Goal: Navigation & Orientation: Find specific page/section

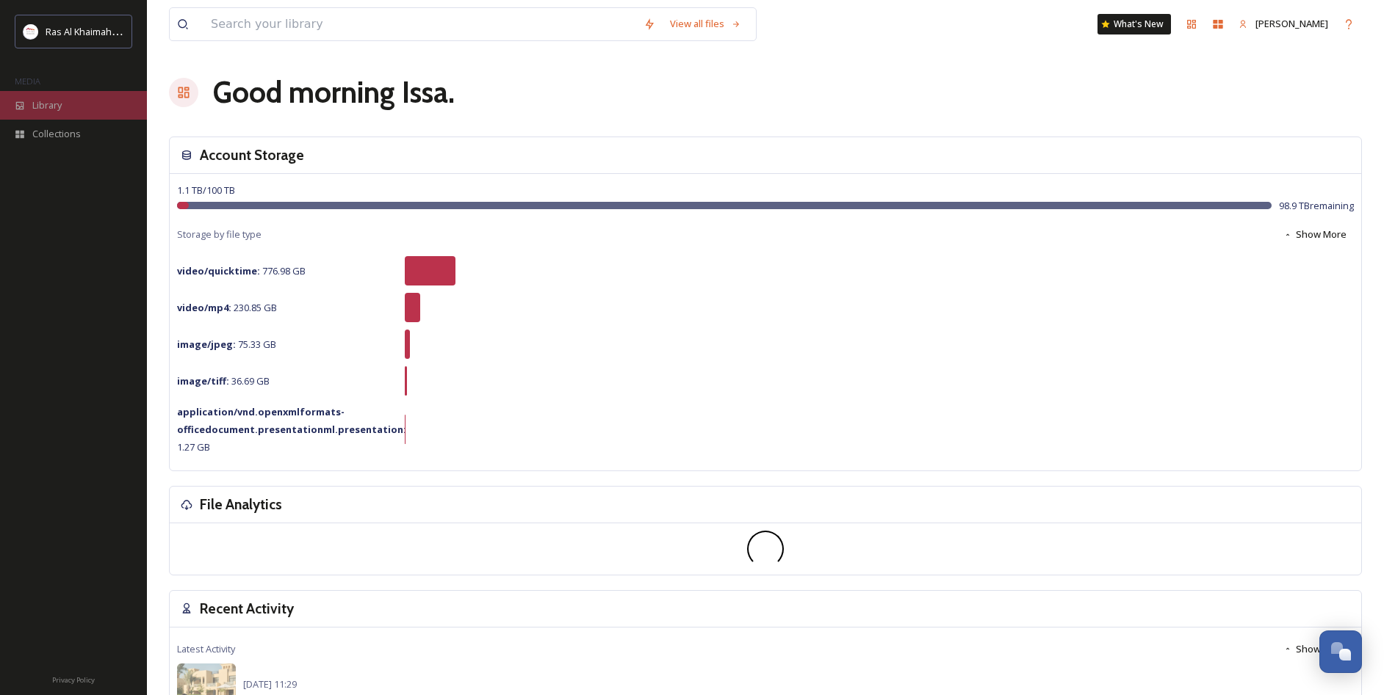
click at [76, 98] on div "Library" at bounding box center [73, 105] width 147 height 29
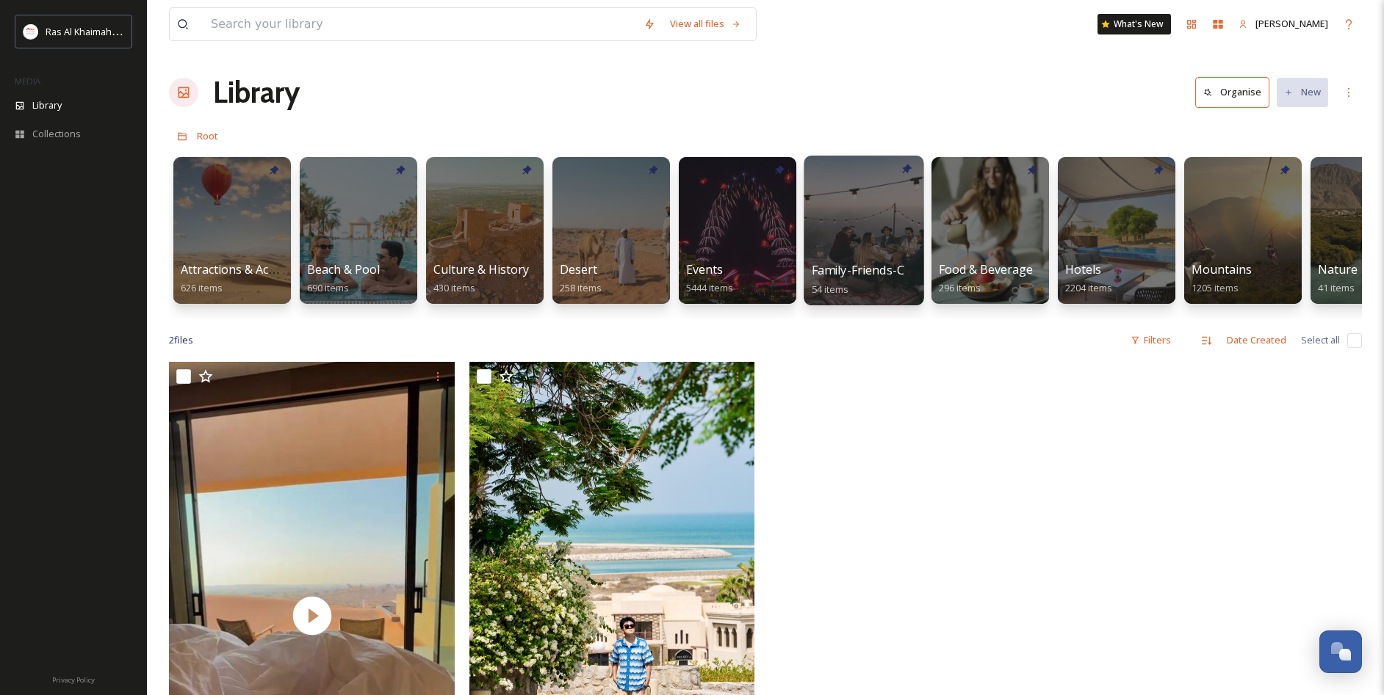
click at [862, 264] on link "Family-Friends-Couple-Solo 54 items" at bounding box center [888, 280] width 154 height 32
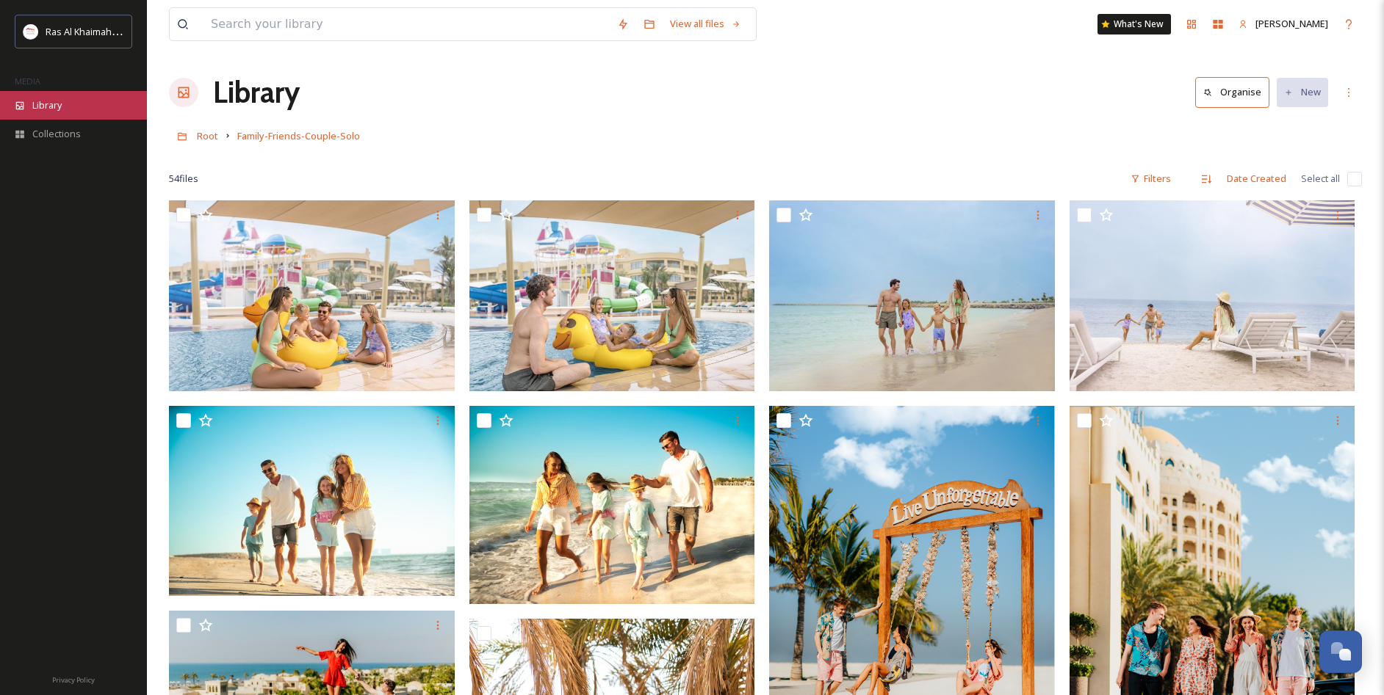
click at [65, 108] on div "Library" at bounding box center [73, 105] width 147 height 29
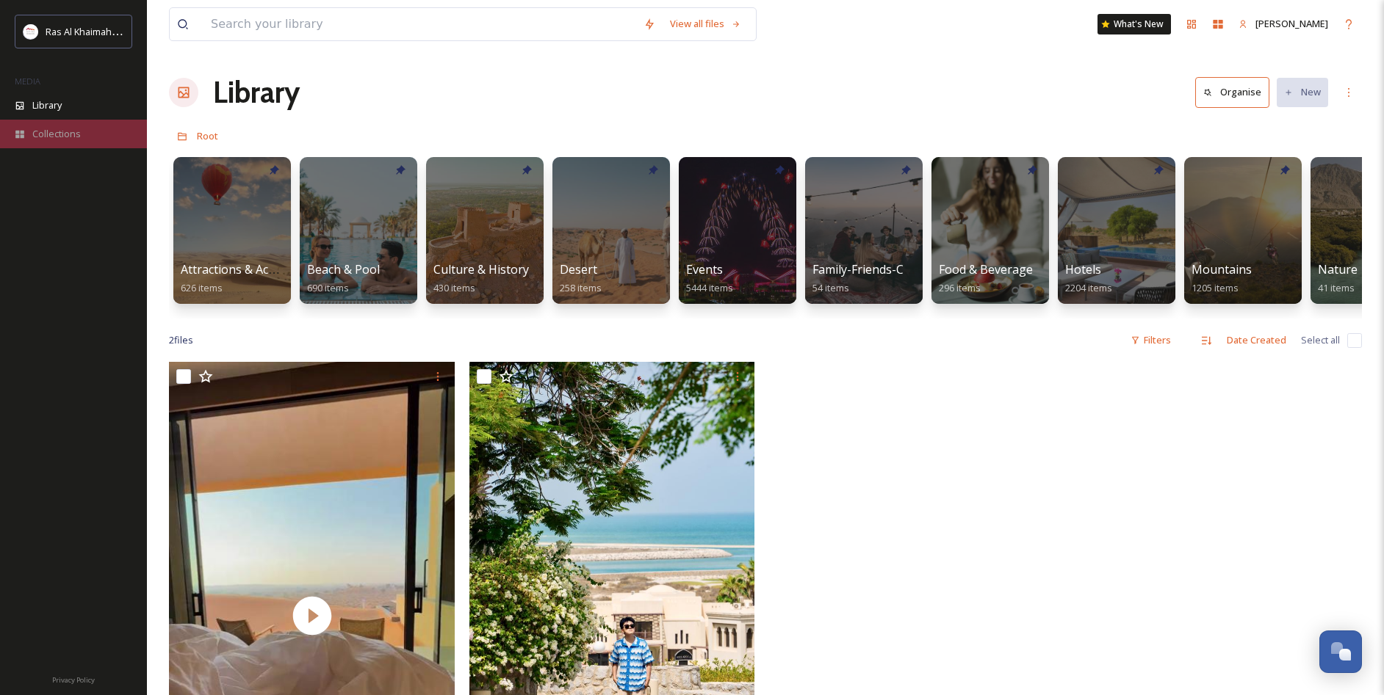
click at [82, 134] on div "Collections" at bounding box center [73, 134] width 147 height 29
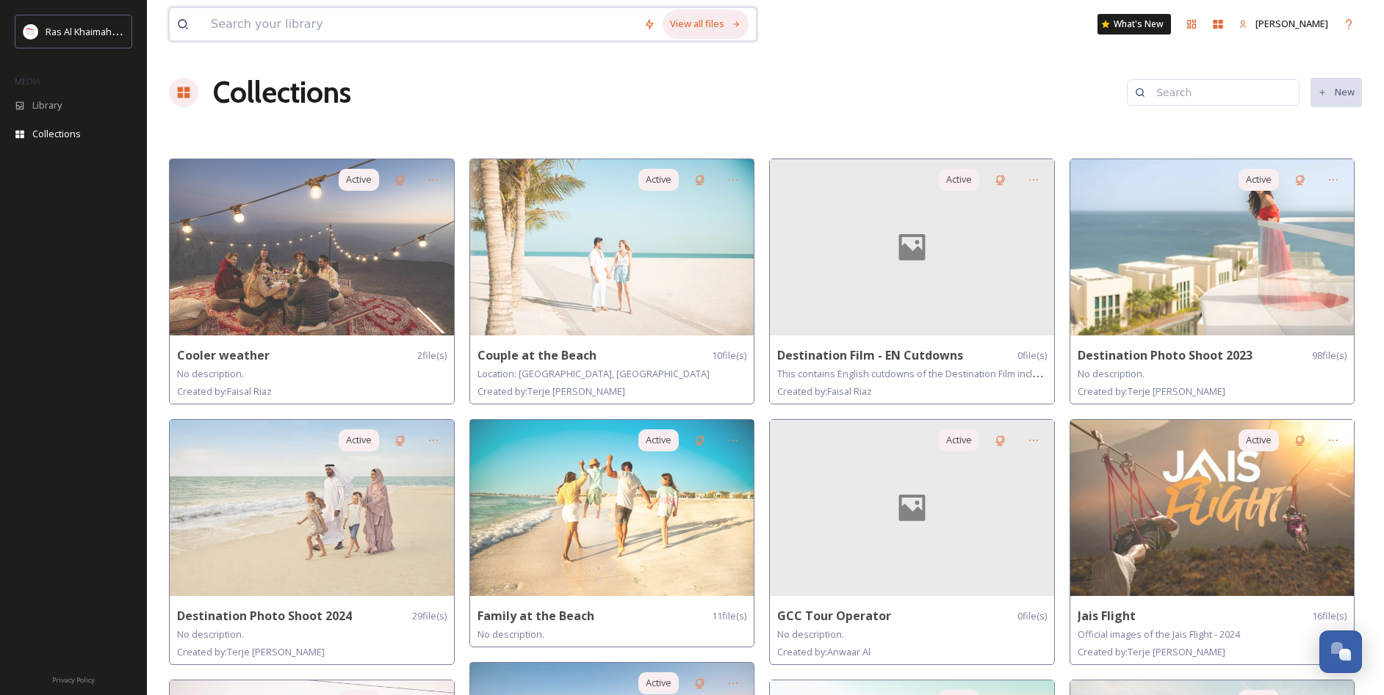
click at [706, 28] on div "View all files" at bounding box center [705, 24] width 86 height 29
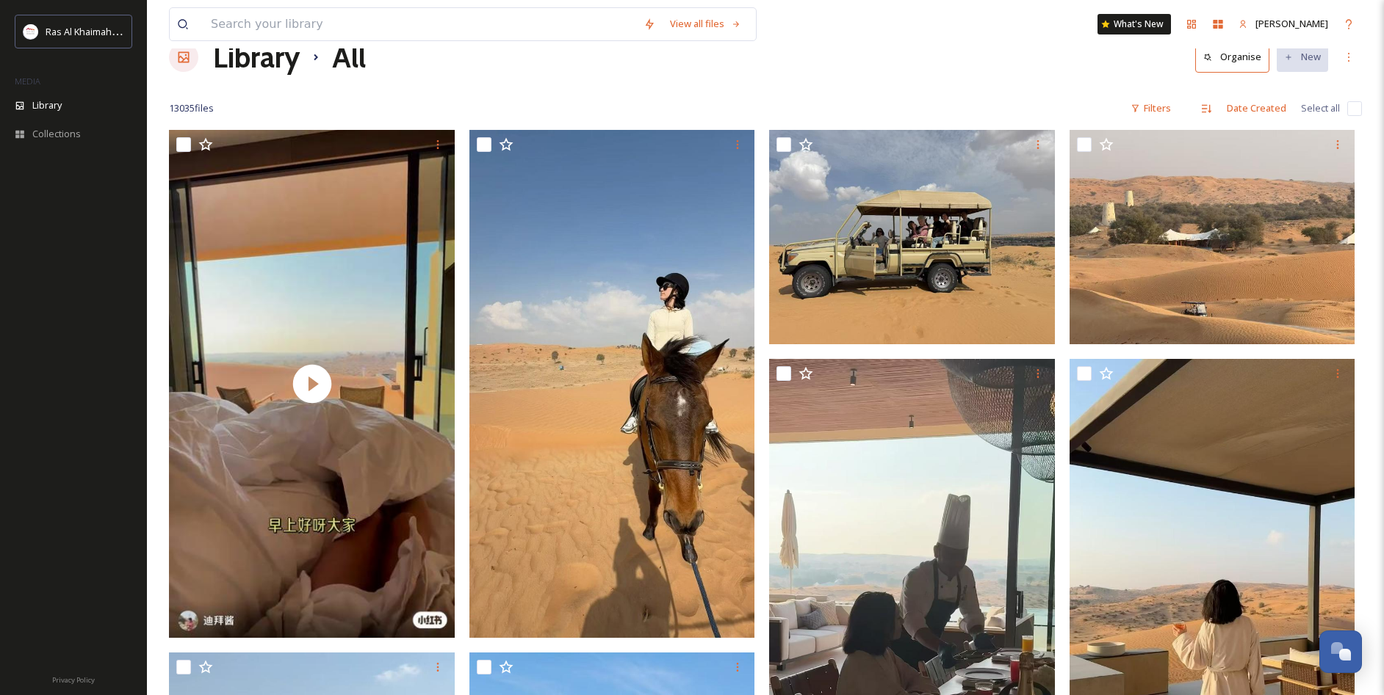
scroll to position [51, 0]
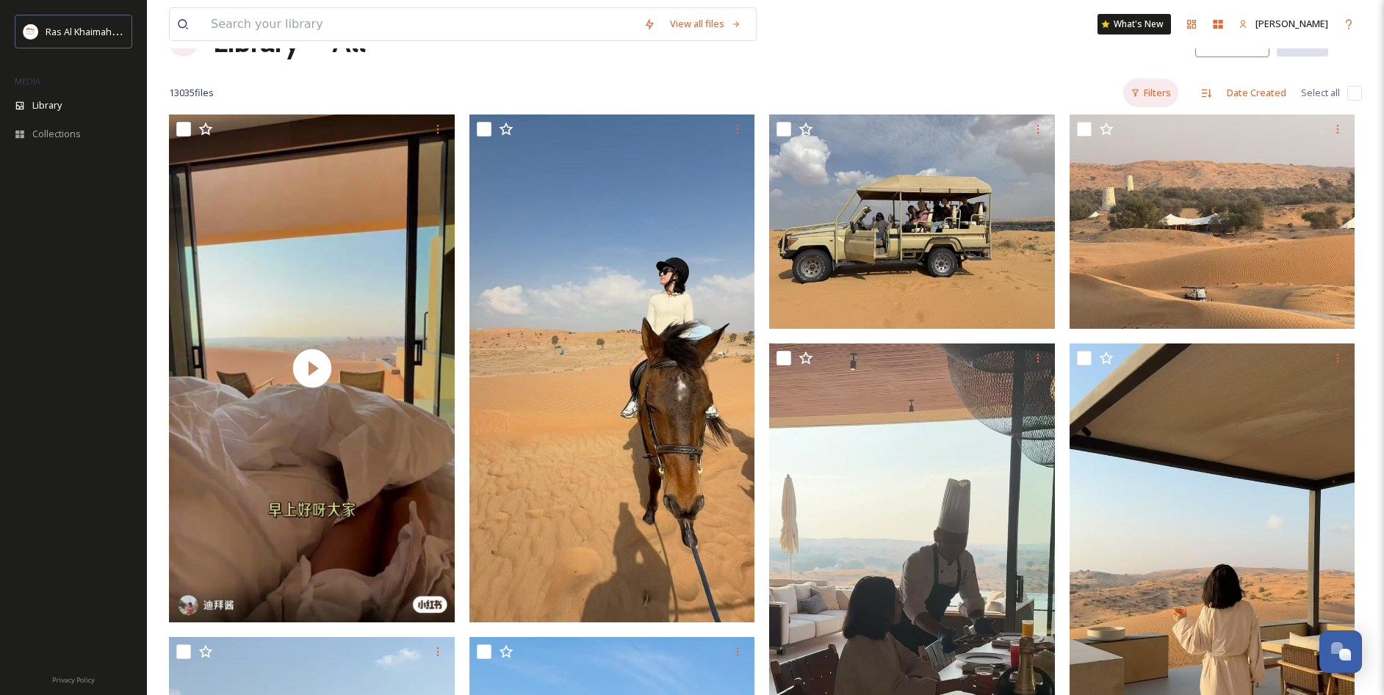
click at [1172, 94] on div "Filters" at bounding box center [1150, 93] width 55 height 29
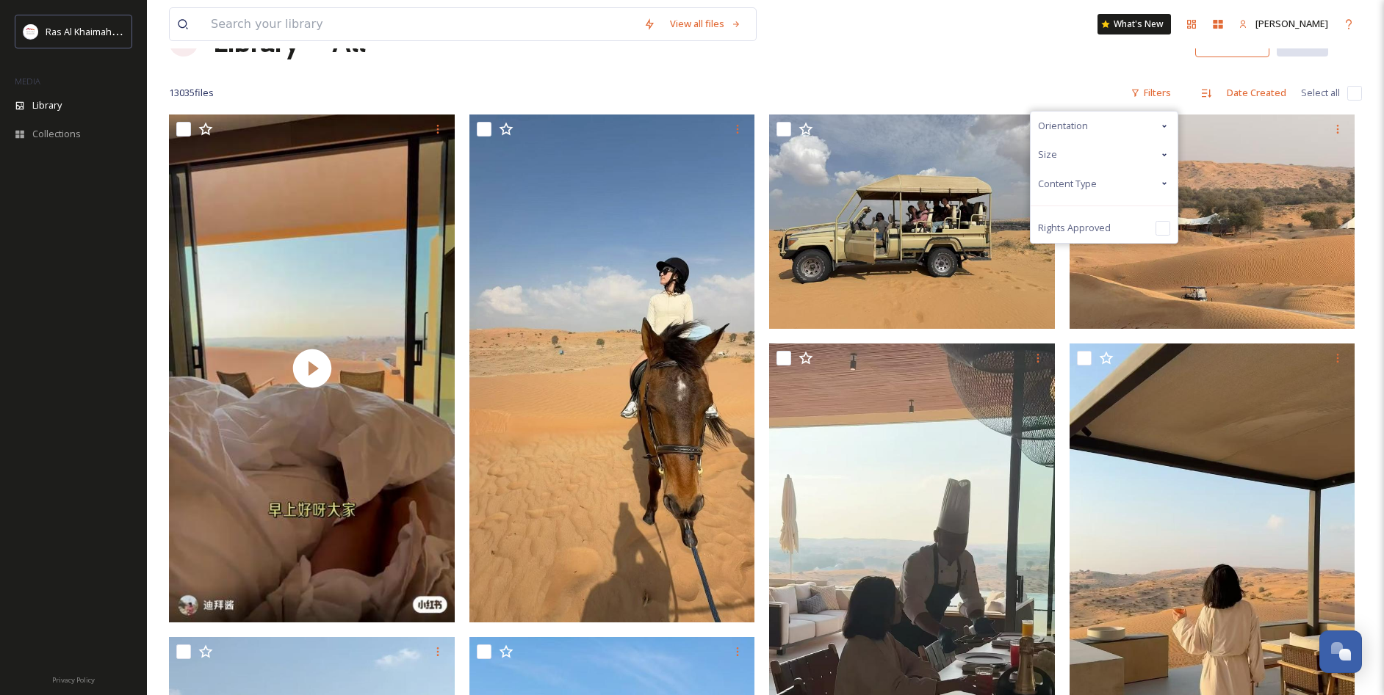
click at [1161, 178] on icon at bounding box center [1164, 184] width 12 height 12
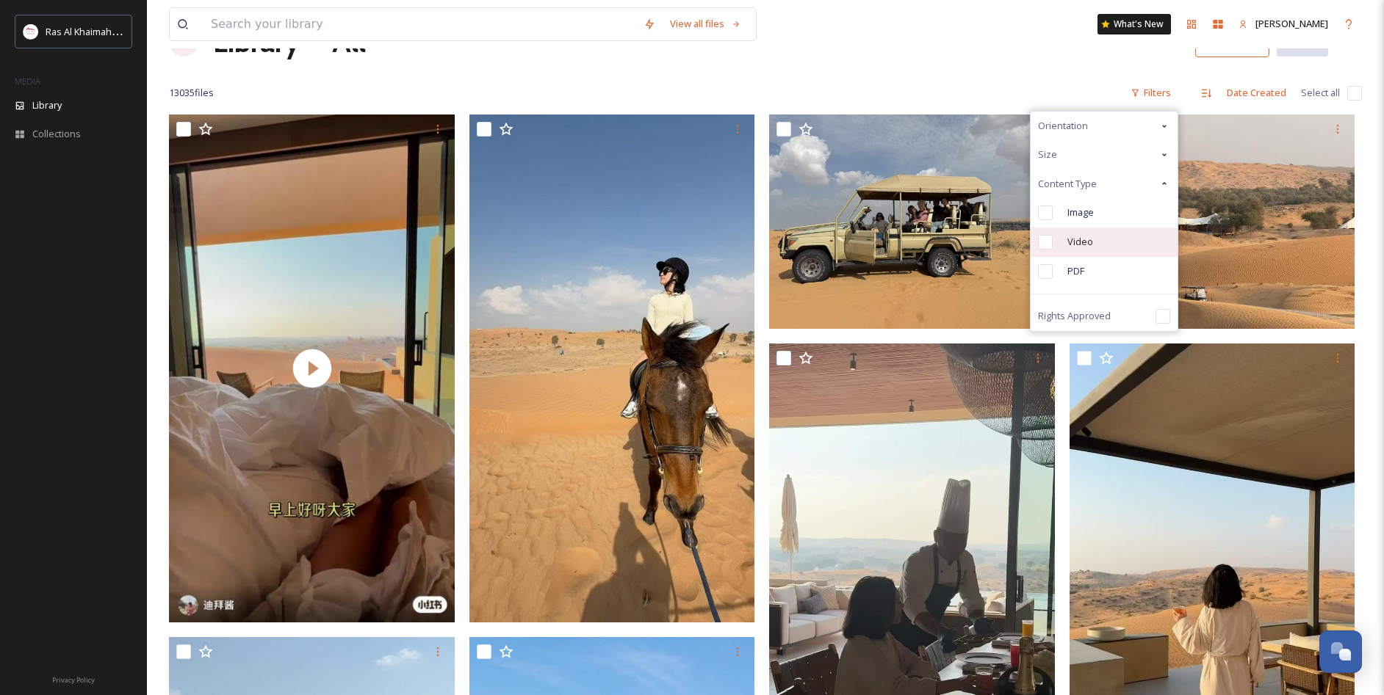
click at [1102, 242] on div "Video" at bounding box center [1103, 242] width 147 height 29
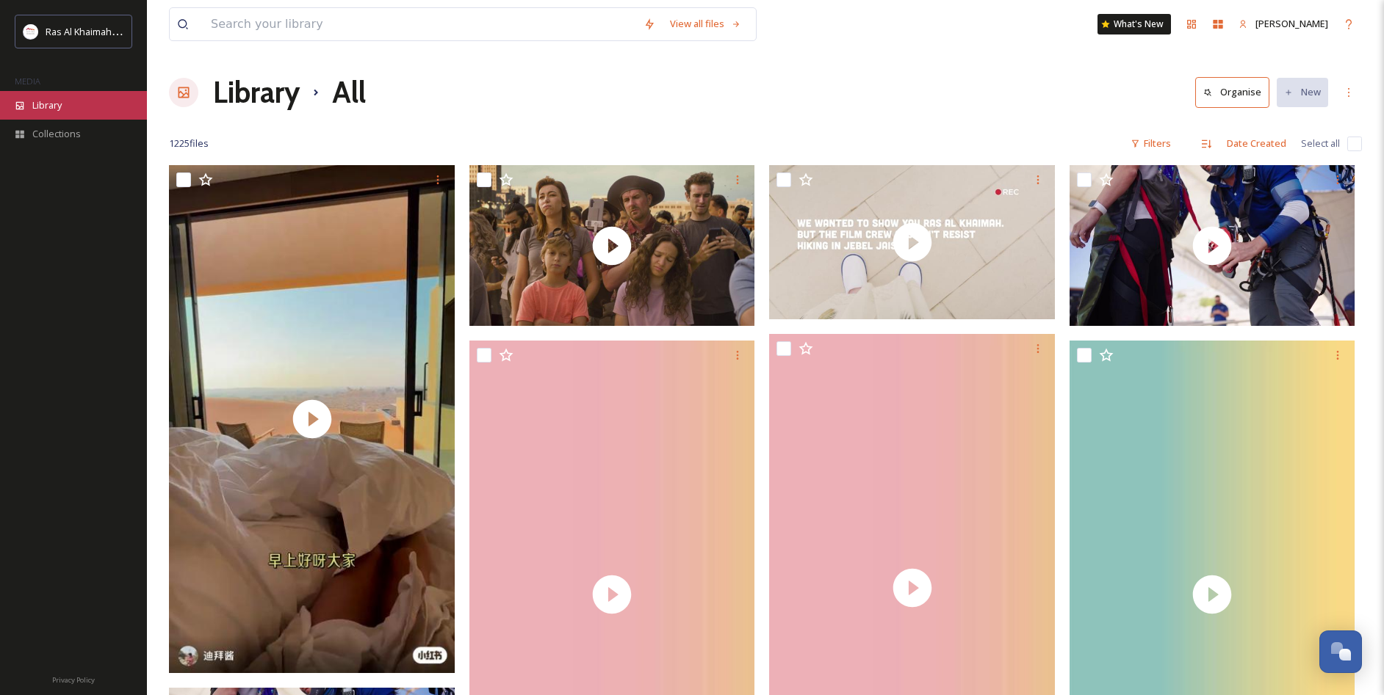
click at [42, 101] on span "Library" at bounding box center [46, 105] width 29 height 14
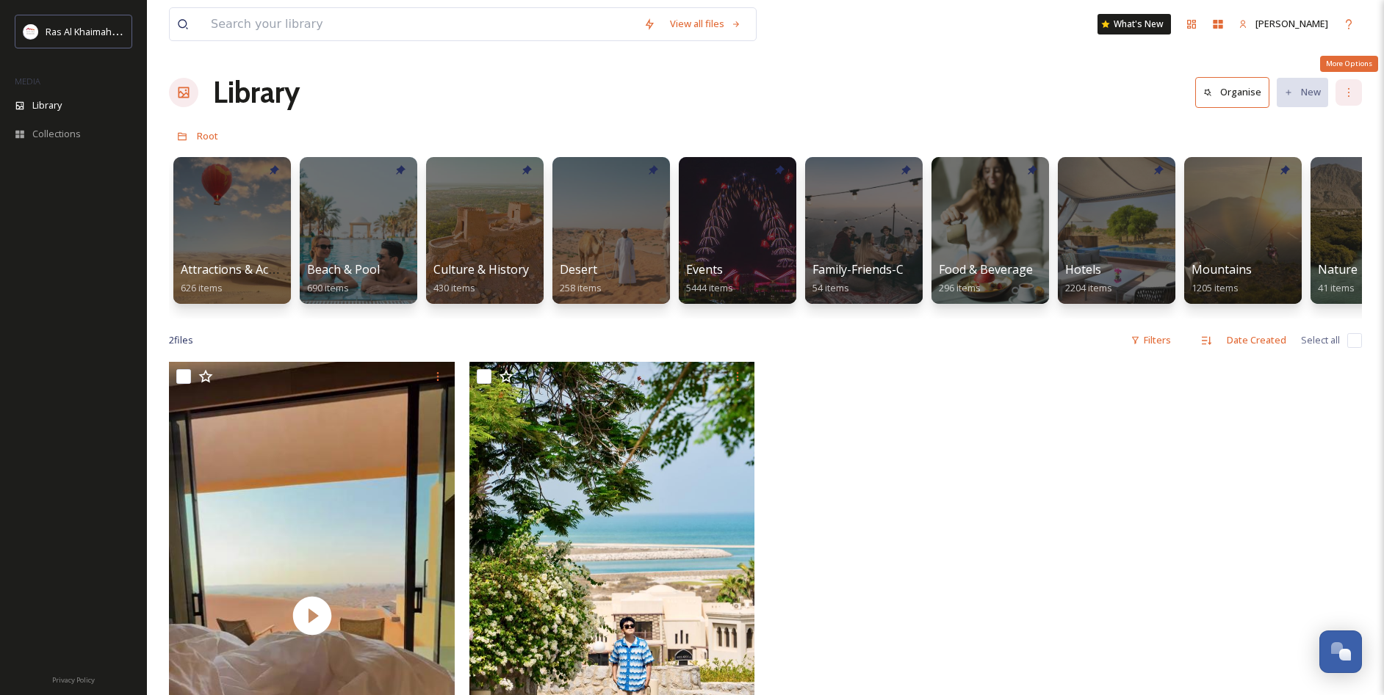
click at [1344, 95] on icon at bounding box center [1348, 93] width 12 height 12
click at [1038, 117] on div "View all files What's New Issa Abohachem Library Organise New Root Your Selecti…" at bounding box center [765, 528] width 1237 height 1057
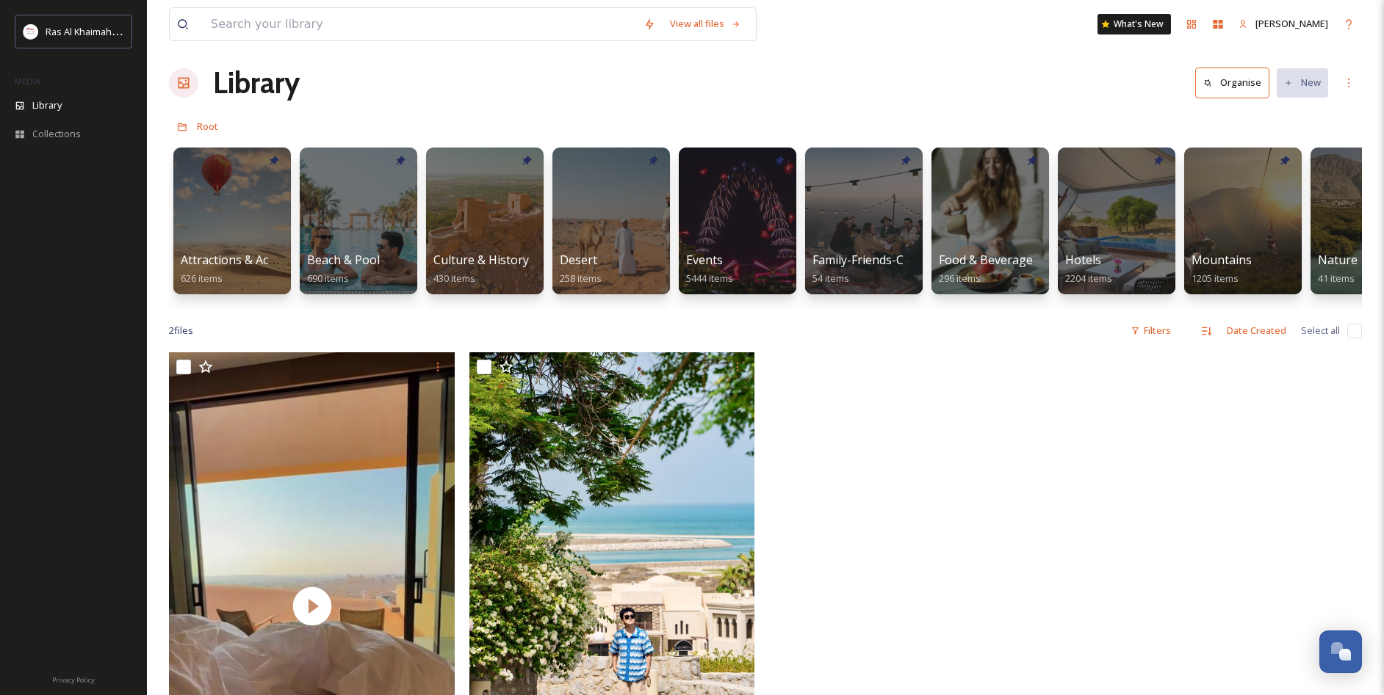
scroll to position [12, 0]
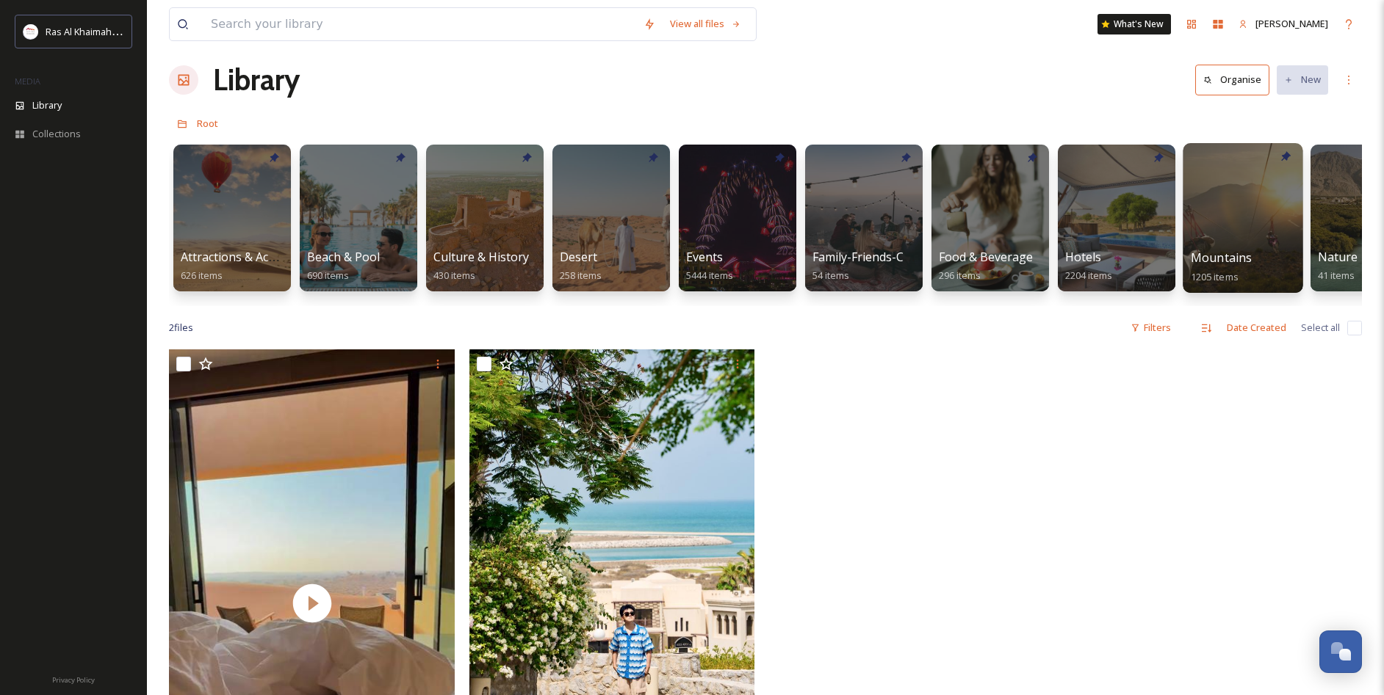
click at [1223, 224] on div at bounding box center [1242, 218] width 120 height 150
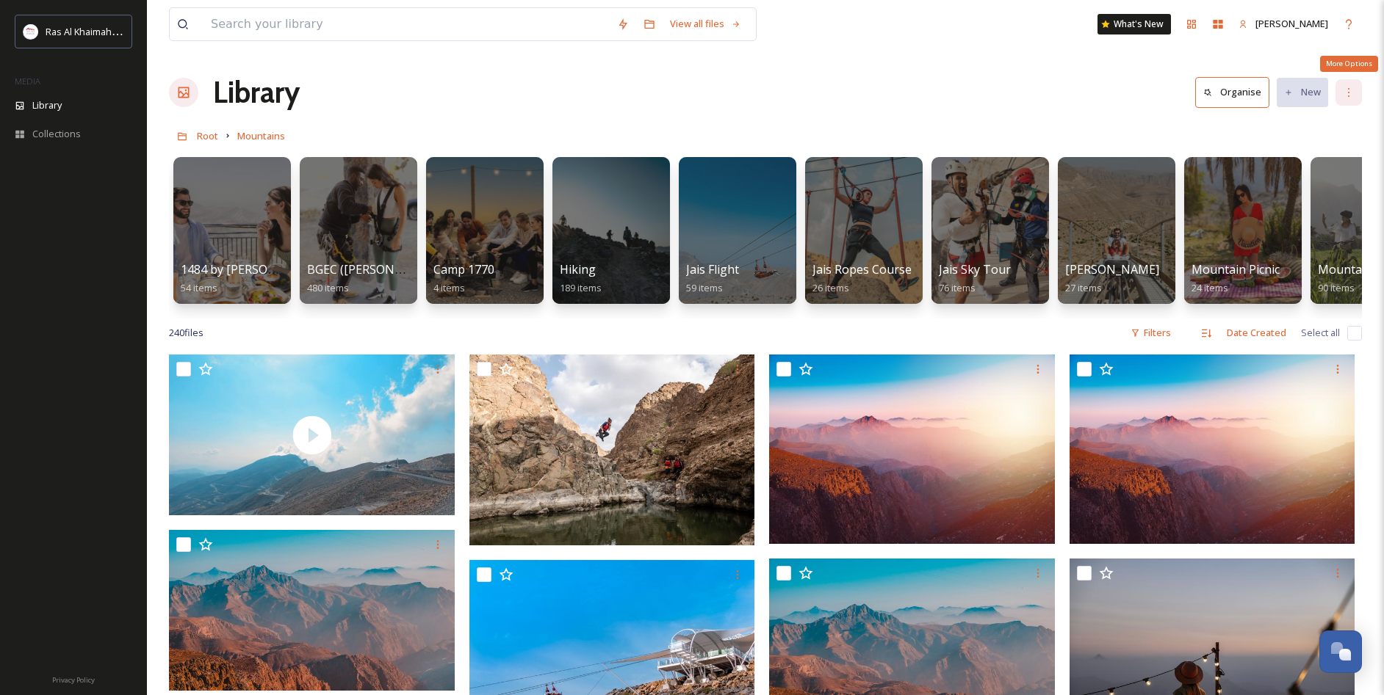
click at [1350, 96] on icon at bounding box center [1348, 93] width 12 height 12
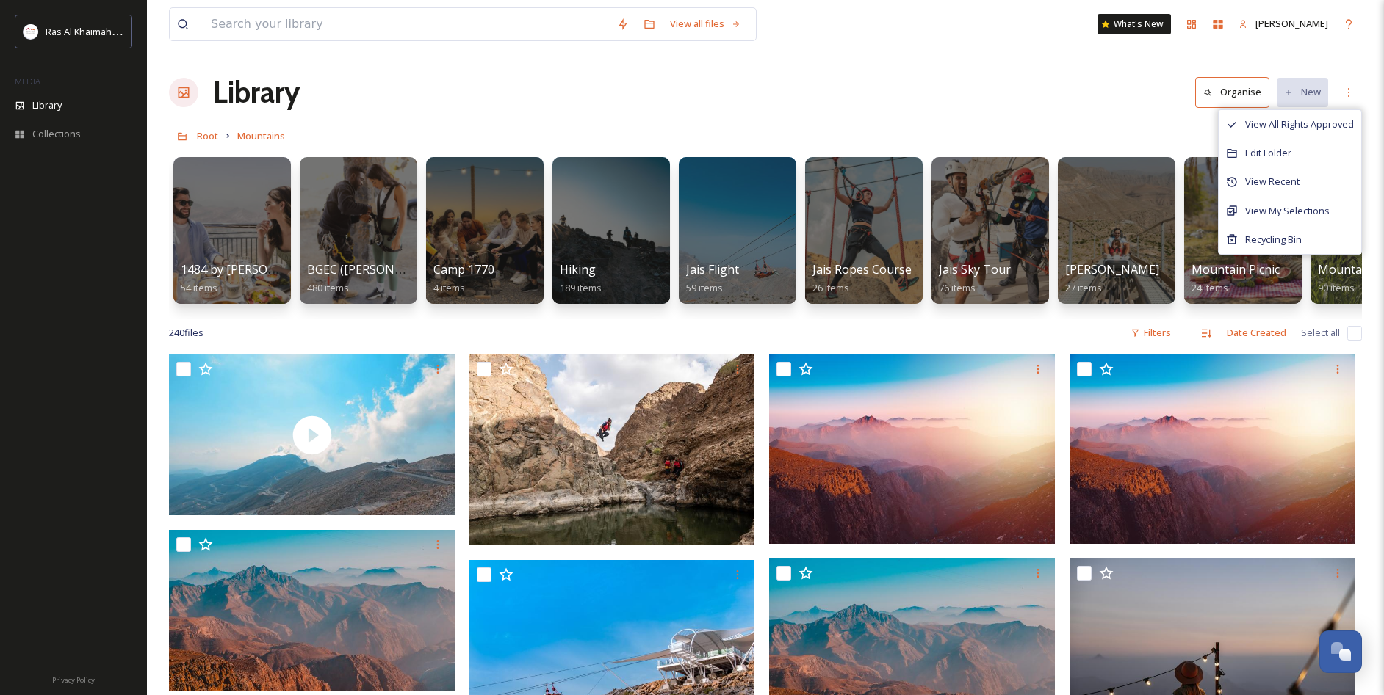
click at [1005, 110] on div "Library Organise New View All Rights Approved Edit Folder View Recent View My S…" at bounding box center [765, 92] width 1193 height 44
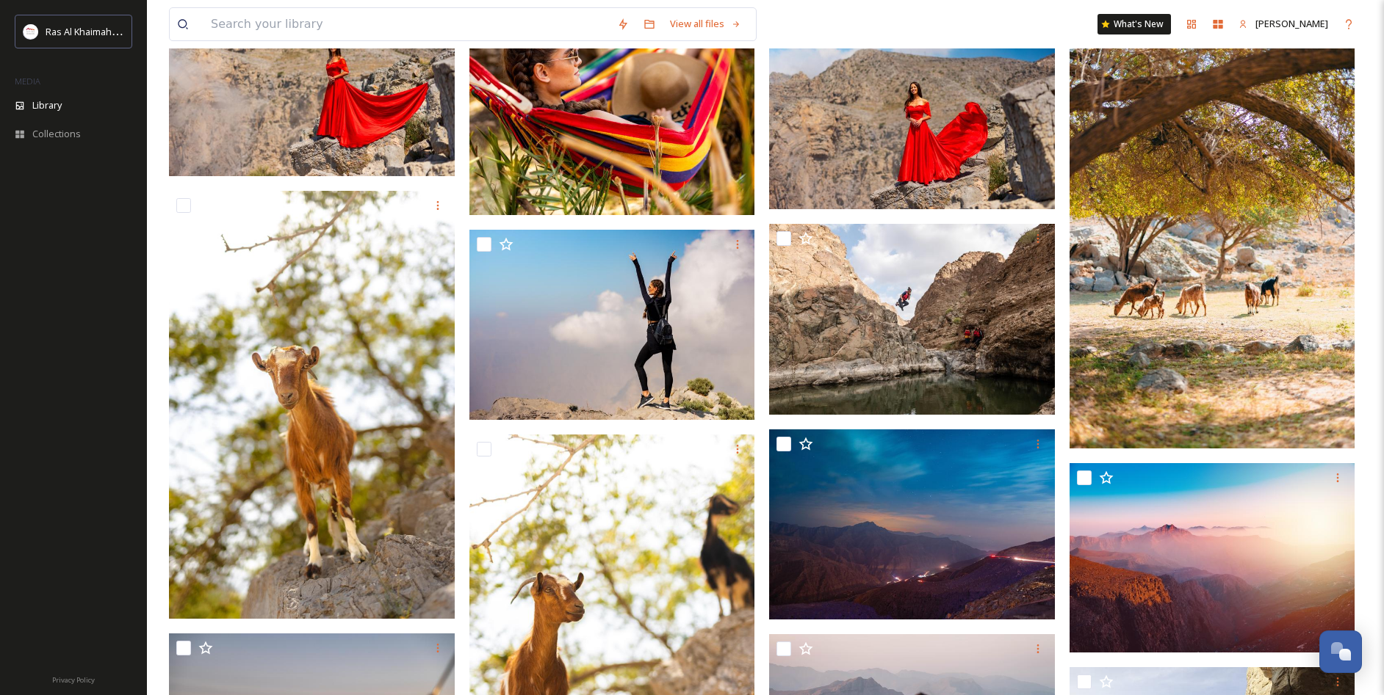
scroll to position [965, 0]
